Goal: Task Accomplishment & Management: Complete application form

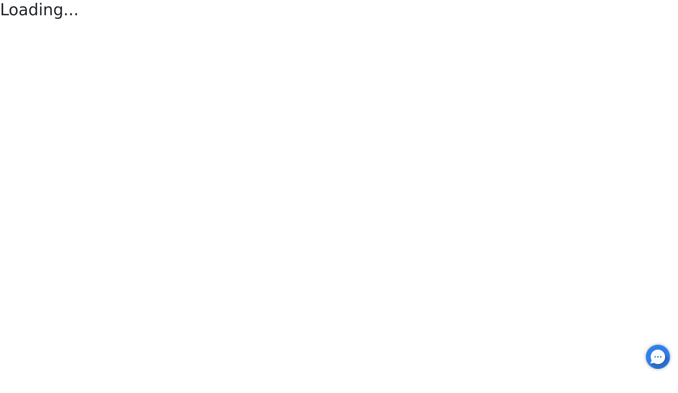
scroll to position [97, 150]
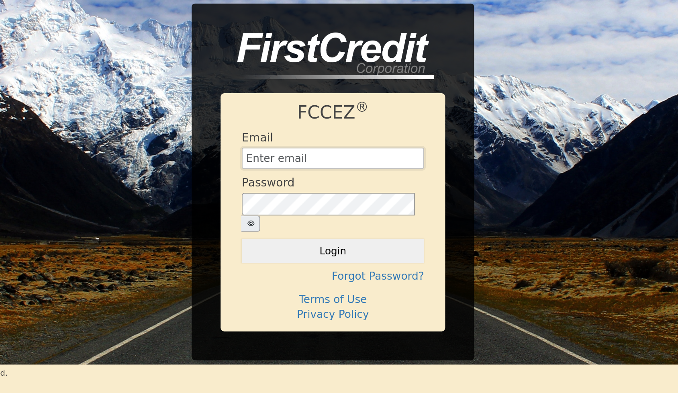
click at [287, 95] on input "text" at bounding box center [339, 90] width 104 height 12
click at [287, 94] on input "text" at bounding box center [339, 90] width 104 height 12
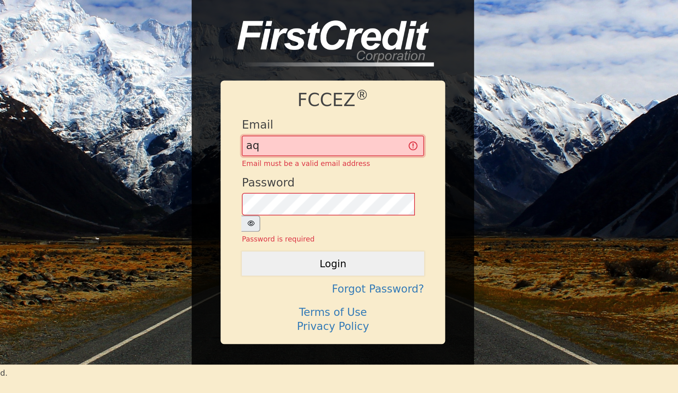
type input "[EMAIL_ADDRESS][DOMAIN_NAME]"
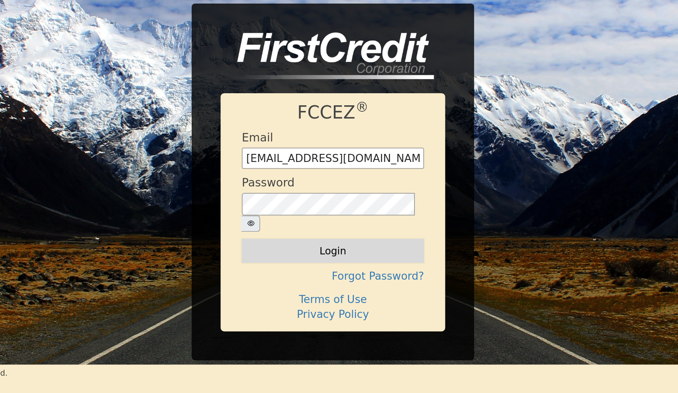
click at [287, 138] on button "Login" at bounding box center [339, 143] width 104 height 14
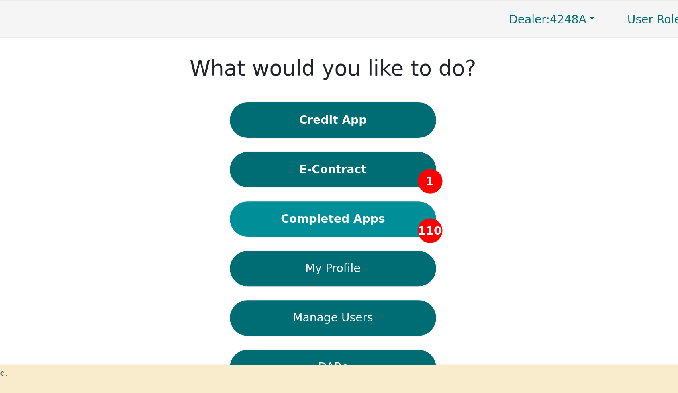
click at [280, 132] on button "Completed Apps 110" at bounding box center [338, 125] width 117 height 20
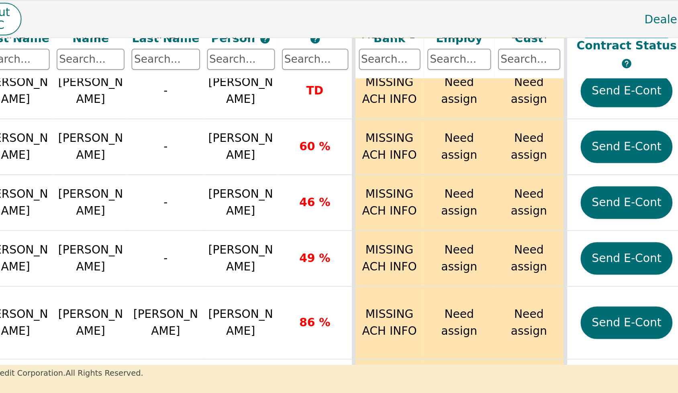
scroll to position [3269, 196]
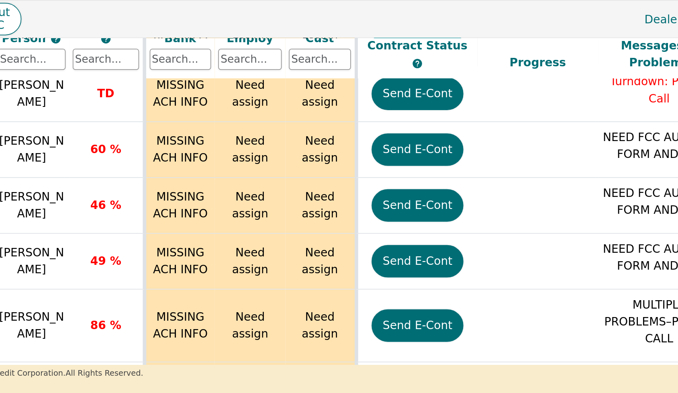
click at [284, 26] on button "Send E-Cont" at bounding box center [310, 17] width 53 height 18
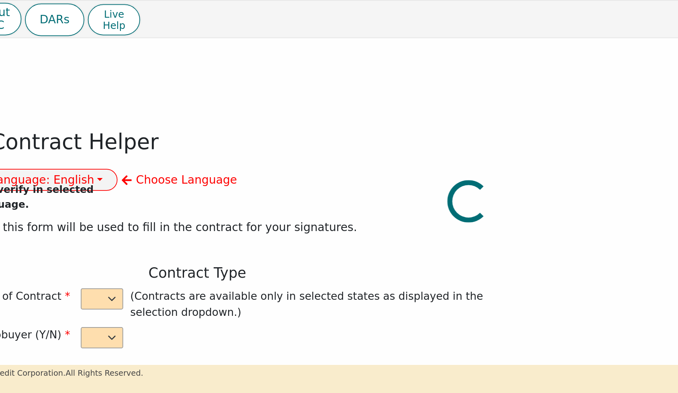
select select "y"
type input "owner"
type input "[PERSON_NAME]"
type input "[GEOGRAPHIC_DATA]"
type input "AQUA REMACH LLC"
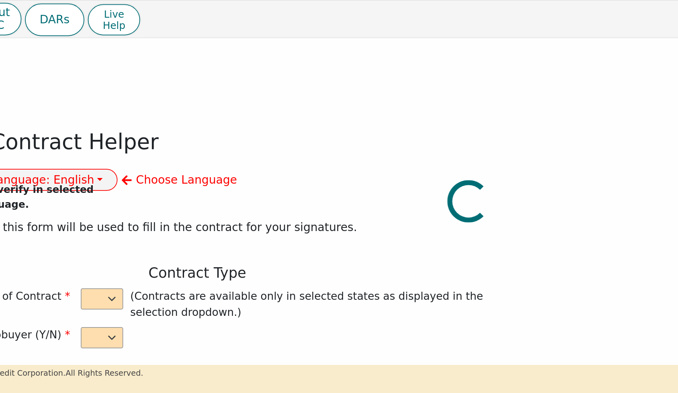
type input "[STREET_ADDRESS]"
type input "[GEOGRAPHIC_DATA]"
select select "[GEOGRAPHIC_DATA]"
type input "77070"
type input "[PERSON_NAME]"
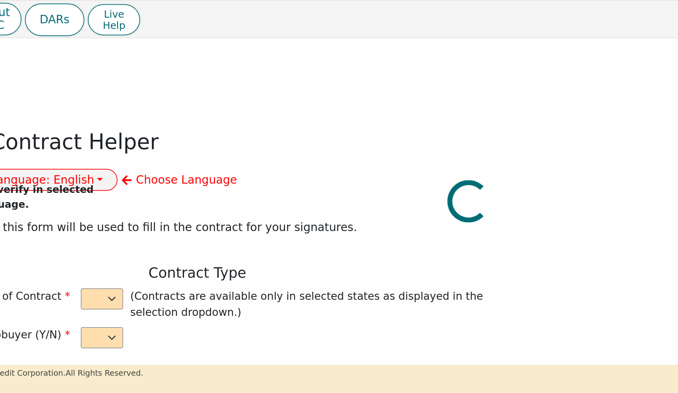
type input "[PERSON_NAME]"
type input "3103 LIGHTSFAR DR"
type input "[GEOGRAPHIC_DATA]"
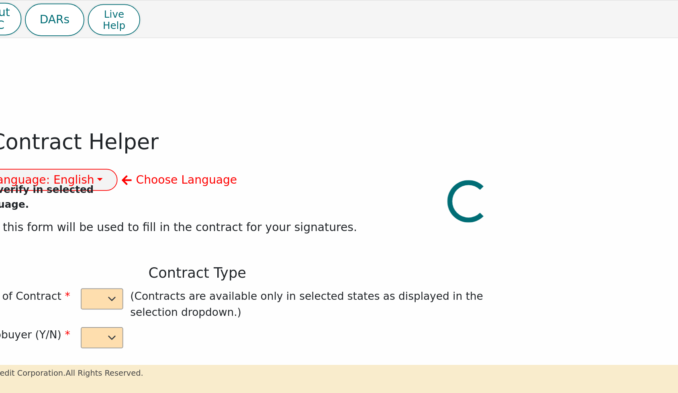
select select "[GEOGRAPHIC_DATA]"
type input "77045"
type input "[DATE]"
type input "17.99"
type input "[DATE]"
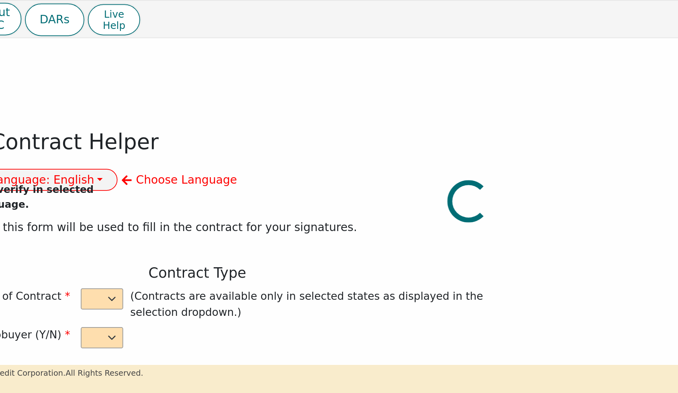
type input "60"
type input "0"
type input "8899.00"
type input "1000.00"
type input "7899.00"
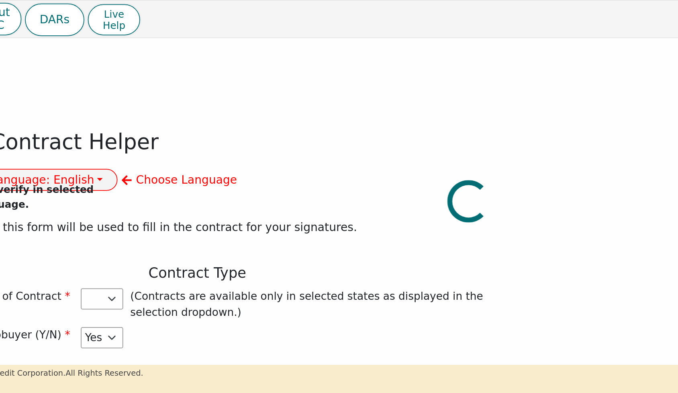
select select "[GEOGRAPHIC_DATA]"
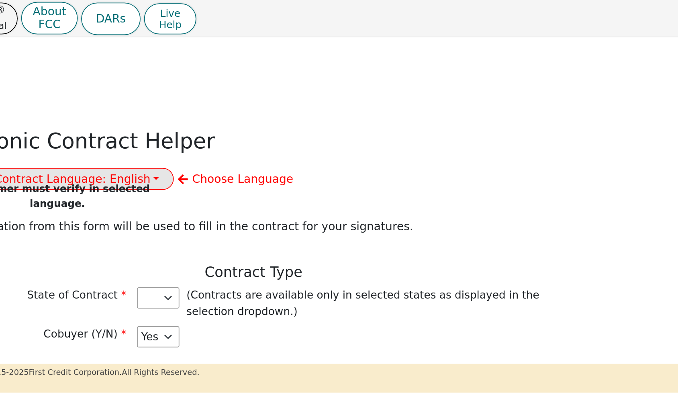
click at [140, 96] on button "Select Contract Language: English" at bounding box center [73, 102] width 133 height 12
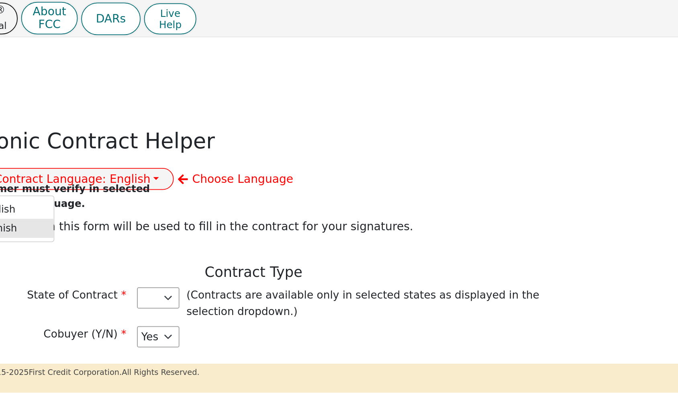
click at [71, 125] on link "Spanish" at bounding box center [39, 130] width 63 height 11
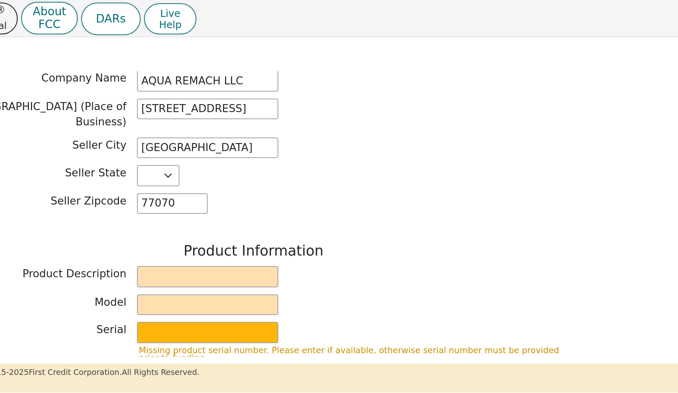
scroll to position [239, 0]
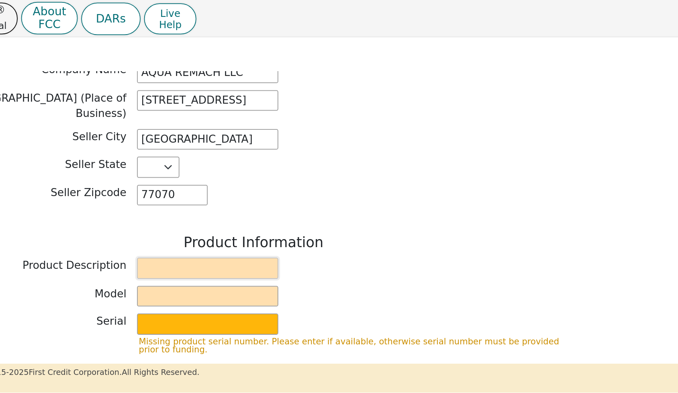
click at [119, 147] on input "text" at bounding box center [159, 153] width 80 height 12
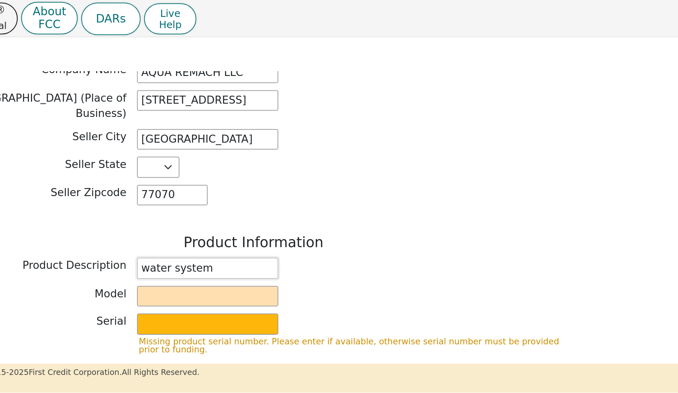
type input "water system"
click at [119, 163] on input "text" at bounding box center [159, 169] width 80 height 12
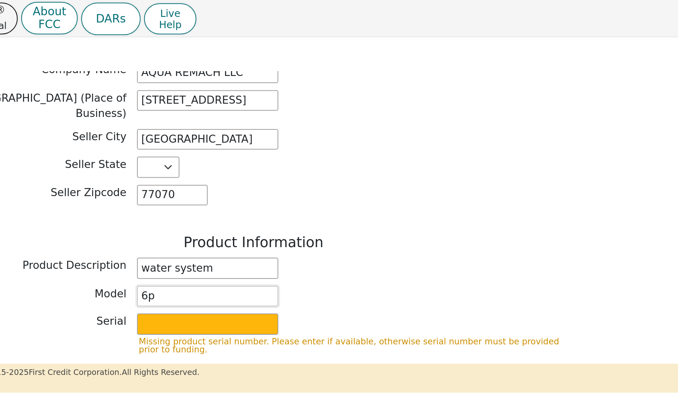
type input "6p"
click at [119, 179] on input "text" at bounding box center [159, 185] width 80 height 12
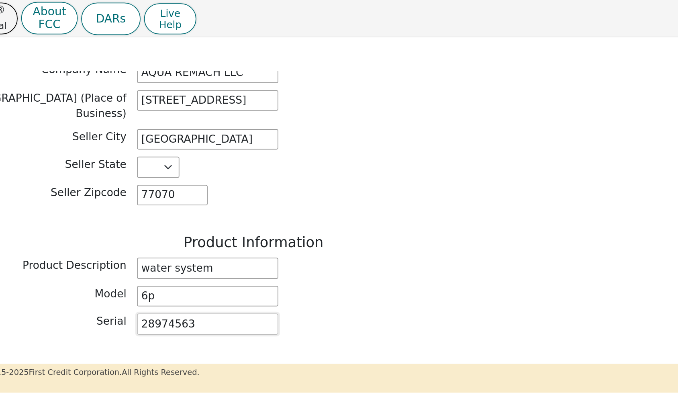
type input "28974563"
click at [240, 190] on div "Back Electronic Contract Helper Select Contract Language: Español English Spani…" at bounding box center [185, 274] width 362 height 928
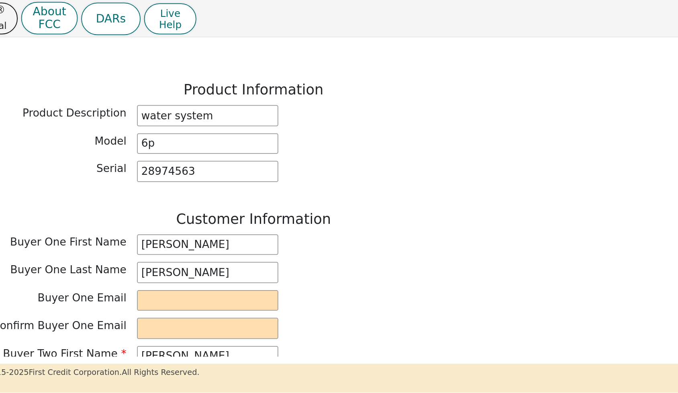
scroll to position [328, 0]
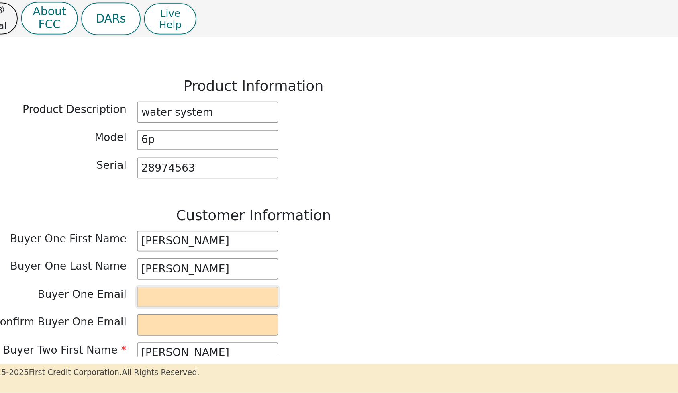
click at [119, 164] on input "email" at bounding box center [159, 170] width 80 height 12
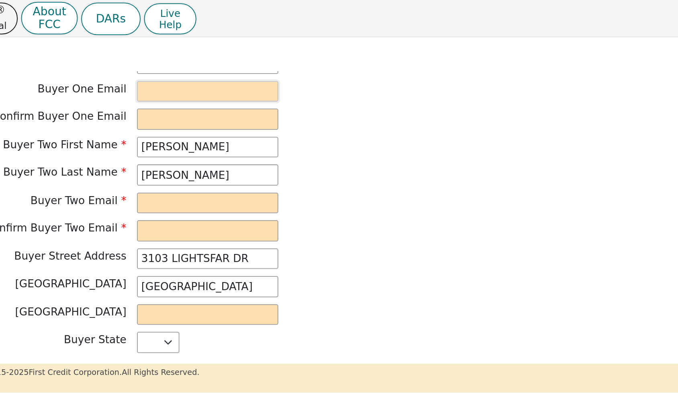
scroll to position [443, 0]
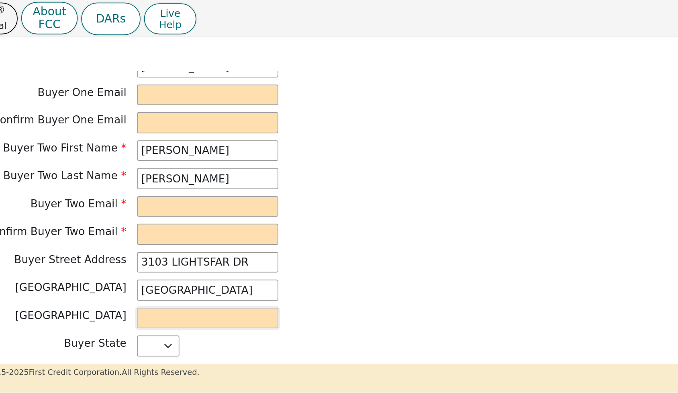
click at [119, 178] on input "text" at bounding box center [159, 182] width 80 height 12
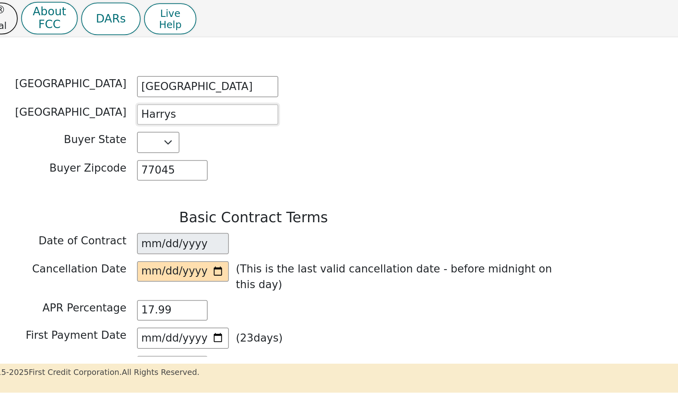
scroll to position [559, 0]
type input "Harrys"
click at [119, 136] on input "[DATE]" at bounding box center [145, 139] width 52 height 12
click at [119, 151] on input "date" at bounding box center [145, 155] width 52 height 12
type input "[DATE]"
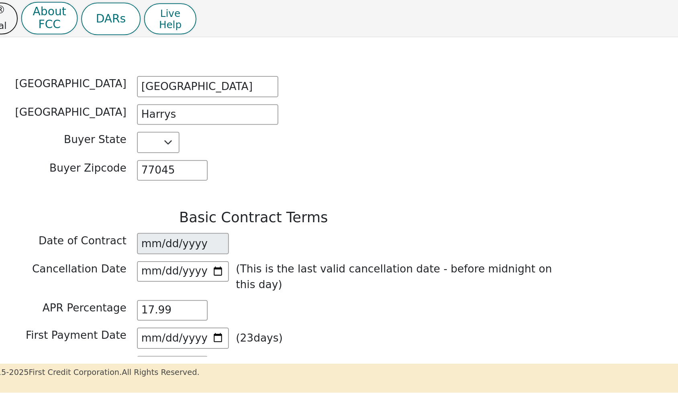
click at [171, 171] on div "APR Percentage 17.99" at bounding box center [185, 177] width 362 height 12
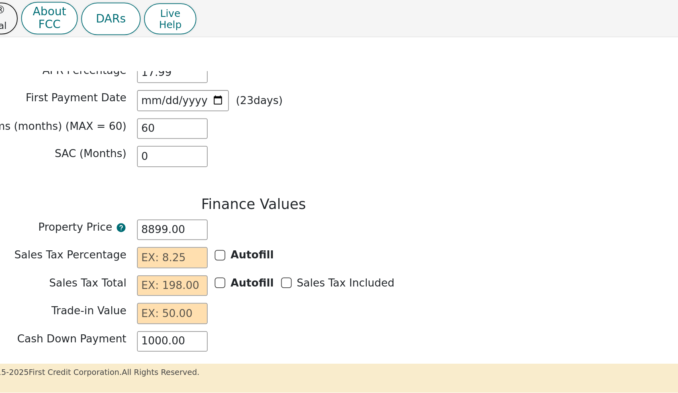
scroll to position [696, 0]
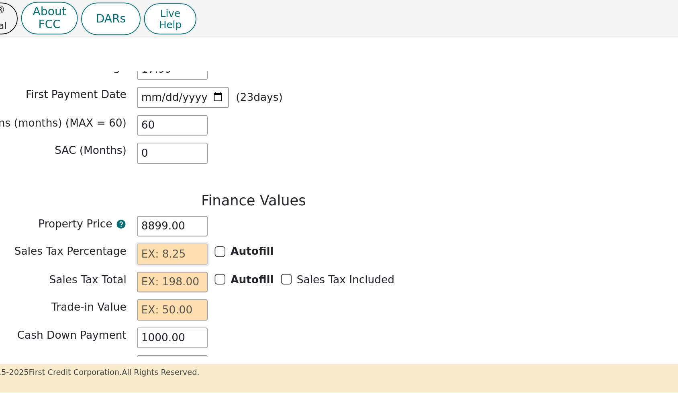
click at [119, 139] on input "text" at bounding box center [139, 145] width 40 height 12
type input "0.00"
click at [119, 156] on input "text" at bounding box center [139, 161] width 40 height 12
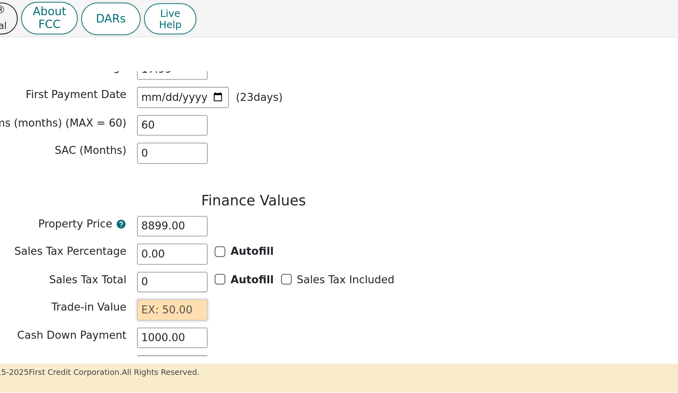
type input "0.00"
click at [119, 172] on input "text" at bounding box center [139, 177] width 40 height 12
type input "0.00"
click at [163, 188] on div "Cash Down Payment 1000.00" at bounding box center [185, 193] width 362 height 12
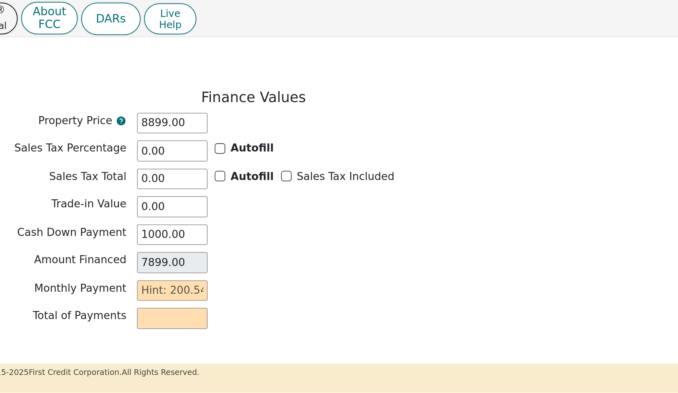
scroll to position [756, 0]
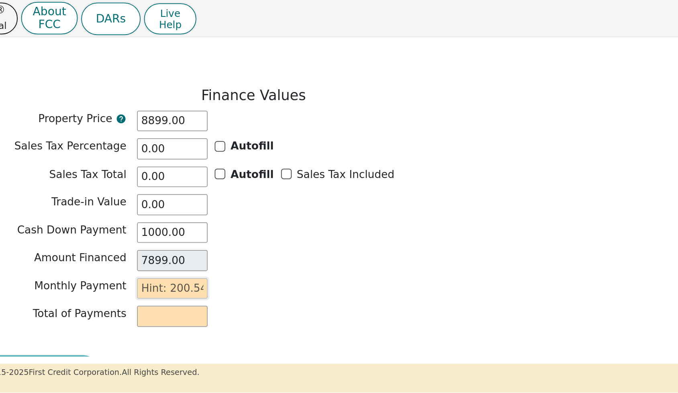
click at [119, 161] on input "text" at bounding box center [139, 165] width 40 height 12
type input "2"
type input "120.00"
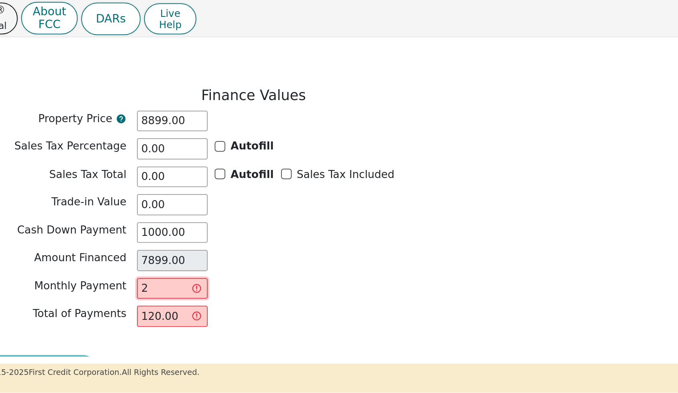
type input "20"
type input "1200.00"
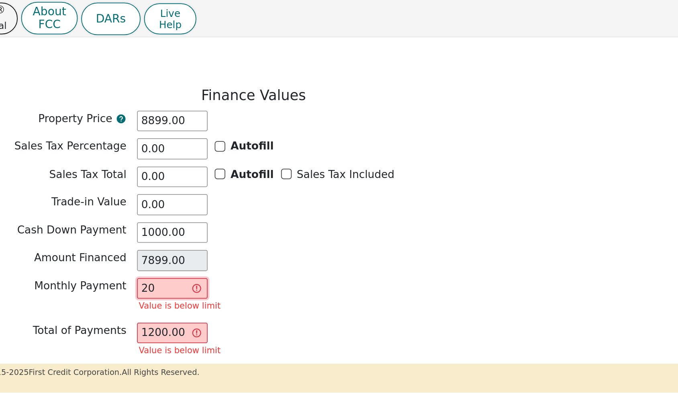
type input "200"
type input "12000.00"
type input "200.5"
type input "12030.00"
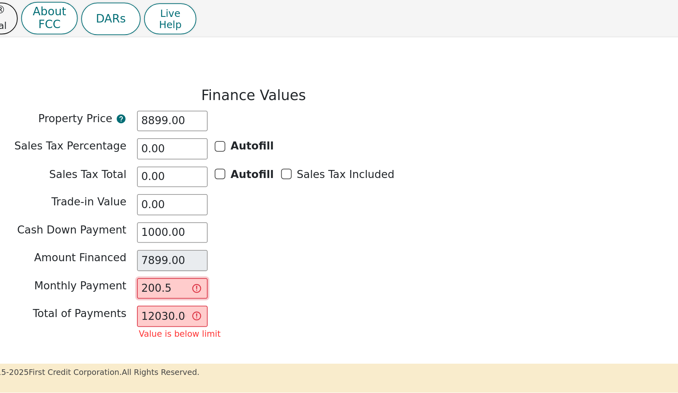
type input "200.54"
type input "12032.40"
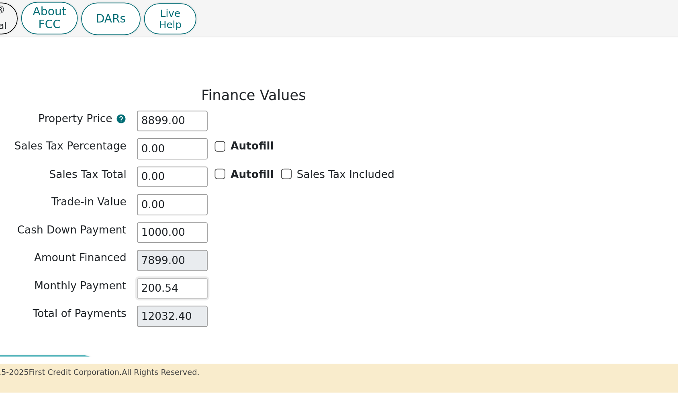
type input "200.54"
click at [134, 174] on div "Total of Payments 12032.40" at bounding box center [185, 180] width 362 height 12
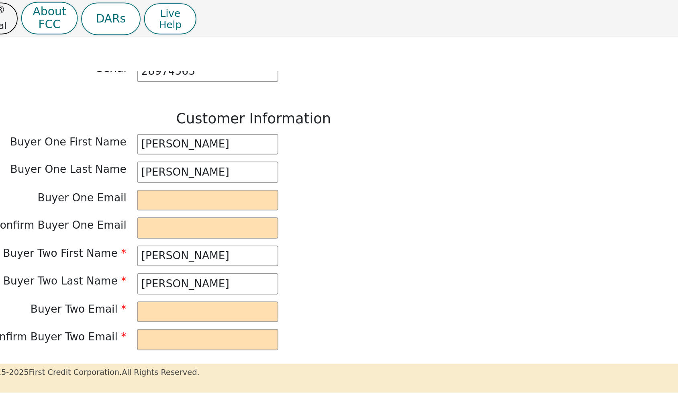
scroll to position [381, 0]
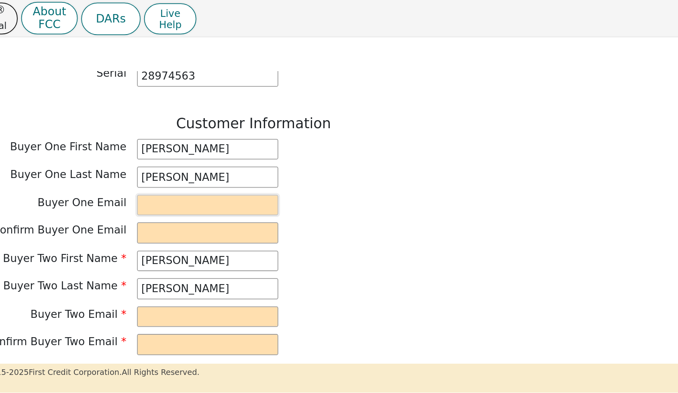
click at [119, 111] on input "email" at bounding box center [159, 117] width 80 height 12
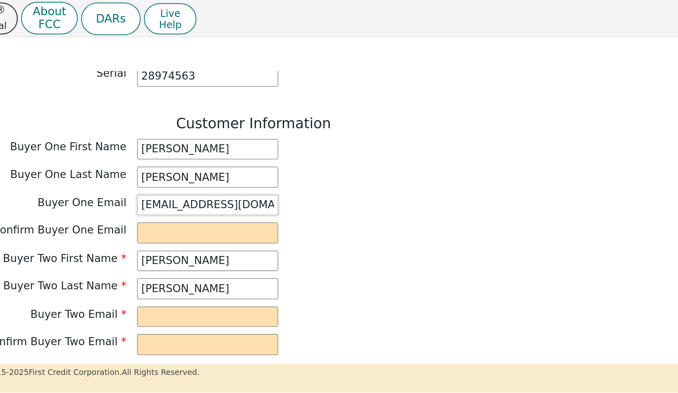
type input "[EMAIL_ADDRESS][DOMAIN_NAME]"
click at [119, 127] on input "email" at bounding box center [159, 133] width 80 height 12
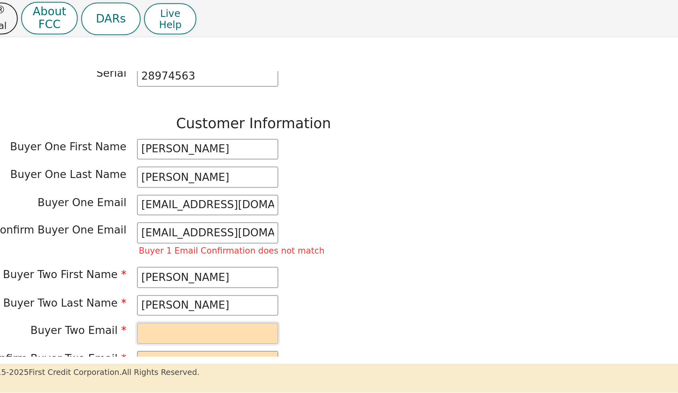
click at [119, 184] on input "email" at bounding box center [159, 190] width 80 height 12
click at [164, 127] on input "[EMAIL_ADDRESS][DOMAIN_NAME]" at bounding box center [159, 133] width 80 height 12
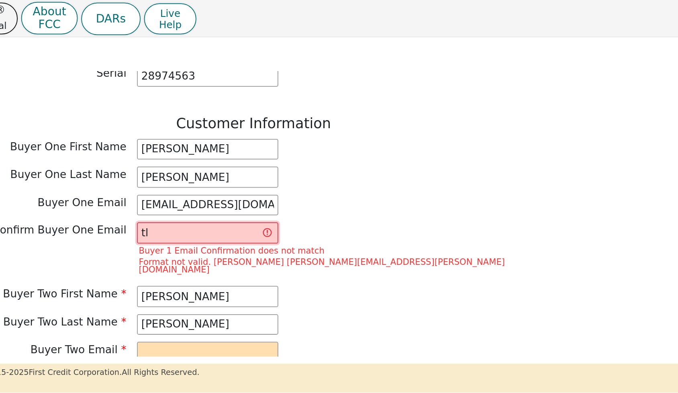
type input "t"
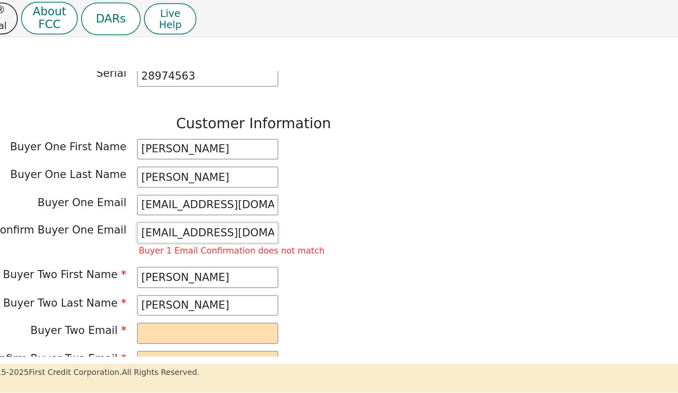
type input "[EMAIL_ADDRESS][DOMAIN_NAME]"
click at [119, 184] on input "email" at bounding box center [159, 190] width 80 height 12
type input "[EMAIL_ADDRESS][DOMAIN_NAME]"
click at [119, 201] on input "email" at bounding box center [159, 206] width 80 height 12
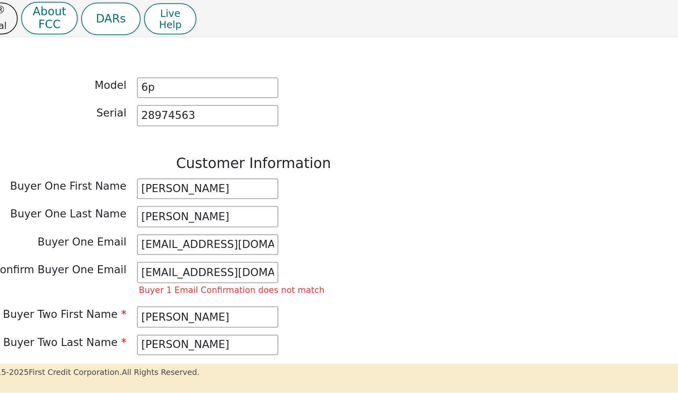
scroll to position [358, 0]
type input "[EMAIL_ADDRESS][DOMAIN_NAME]"
click at [119, 150] on input "[EMAIL_ADDRESS][DOMAIN_NAME]" at bounding box center [159, 156] width 80 height 12
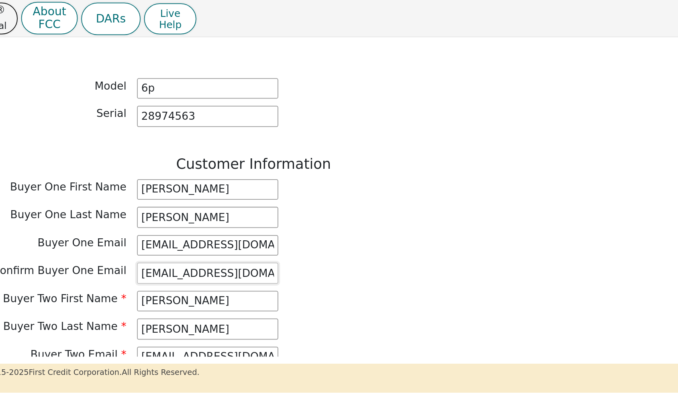
type input "[EMAIL_ADDRESS][DOMAIN_NAME]"
click at [215, 166] on div "Buyer Two First Name [PERSON_NAME]" at bounding box center [185, 172] width 362 height 12
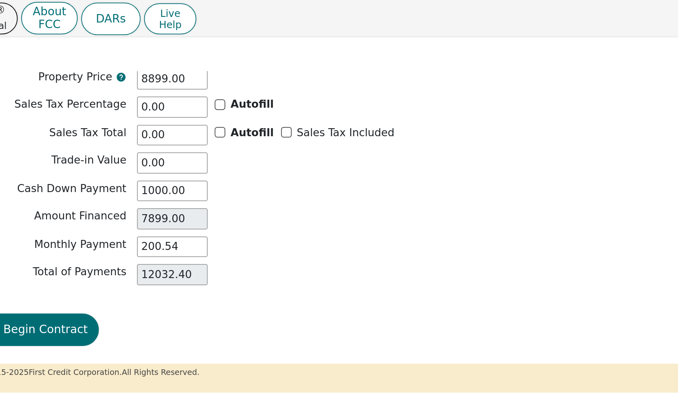
scroll to position [780, 0]
click at [24, 185] on button "Review & Begin Contract" at bounding box center [50, 188] width 93 height 18
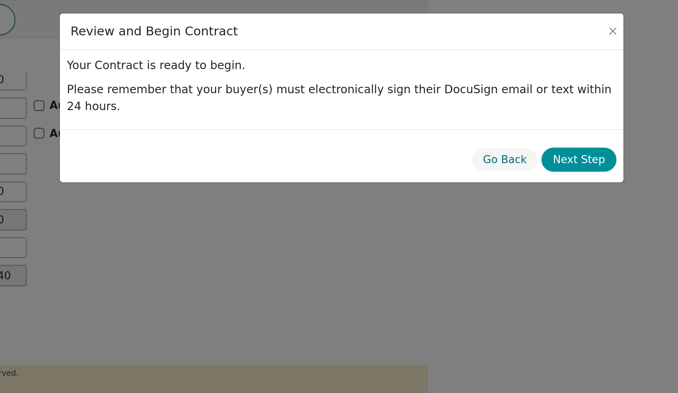
click at [452, 94] on button "Next Step" at bounding box center [473, 91] width 43 height 14
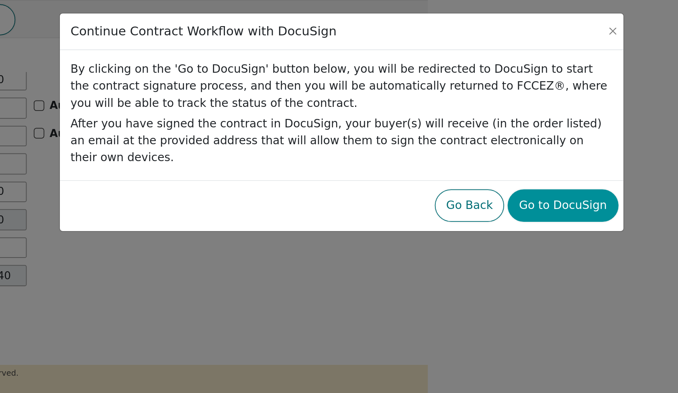
click at [432, 110] on button "Go to DocuSign" at bounding box center [463, 117] width 63 height 18
